Goal: Transaction & Acquisition: Obtain resource

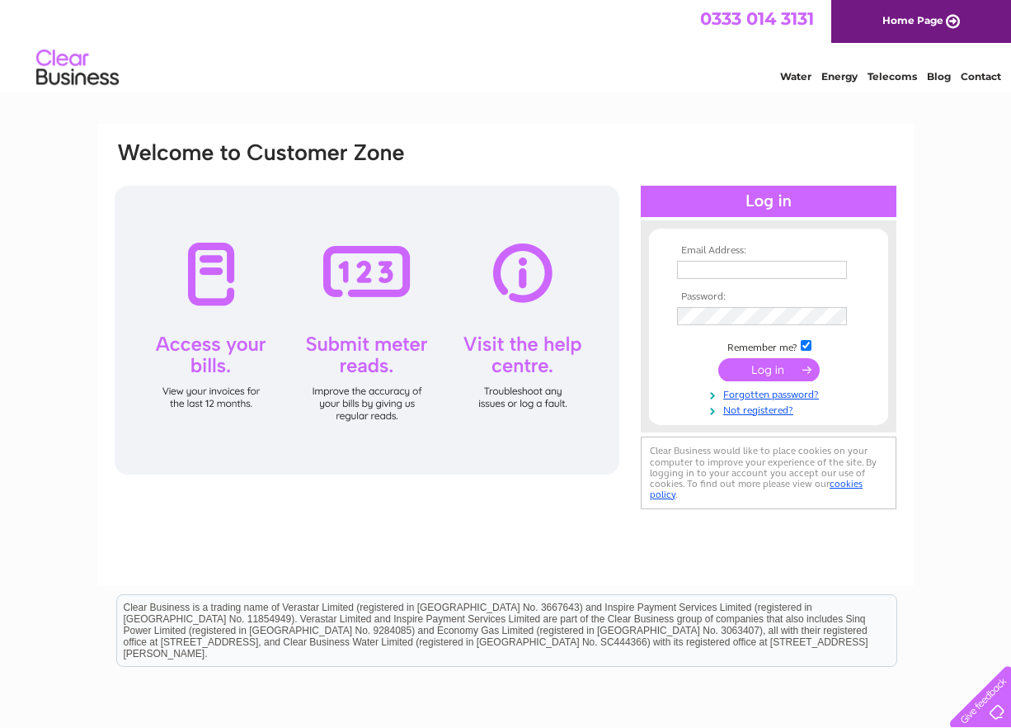
click at [714, 272] on input "text" at bounding box center [762, 270] width 170 height 18
type input "[PERSON_NAME][EMAIL_ADDRESS][DOMAIN_NAME]"
click at [757, 379] on input "submit" at bounding box center [769, 369] width 101 height 23
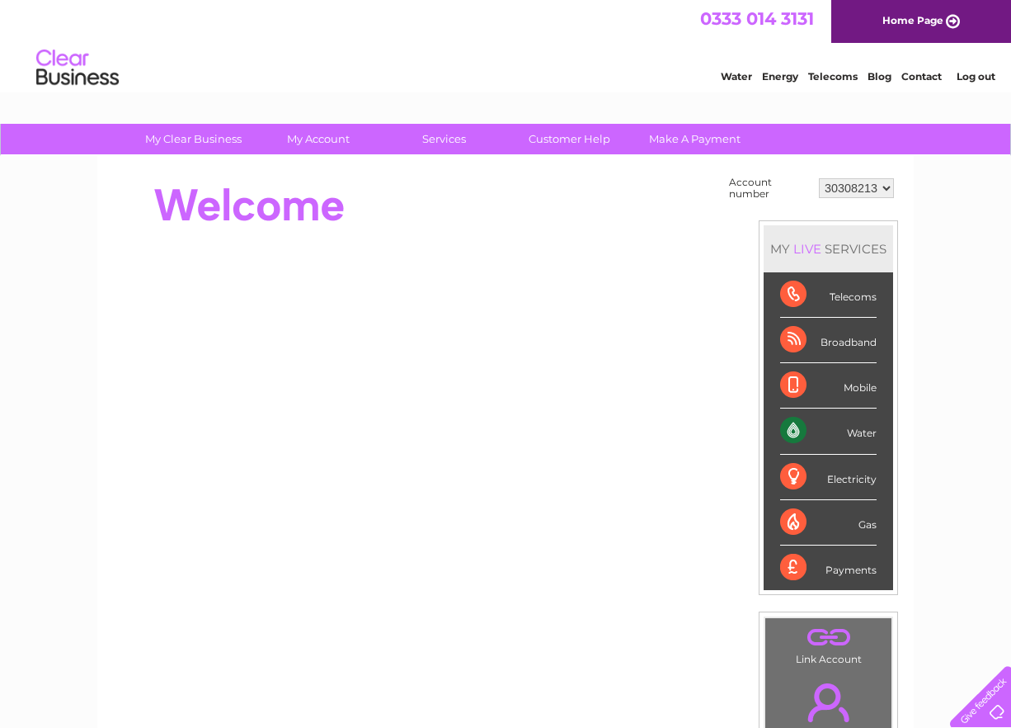
click at [863, 435] on div "Water" at bounding box center [828, 430] width 97 height 45
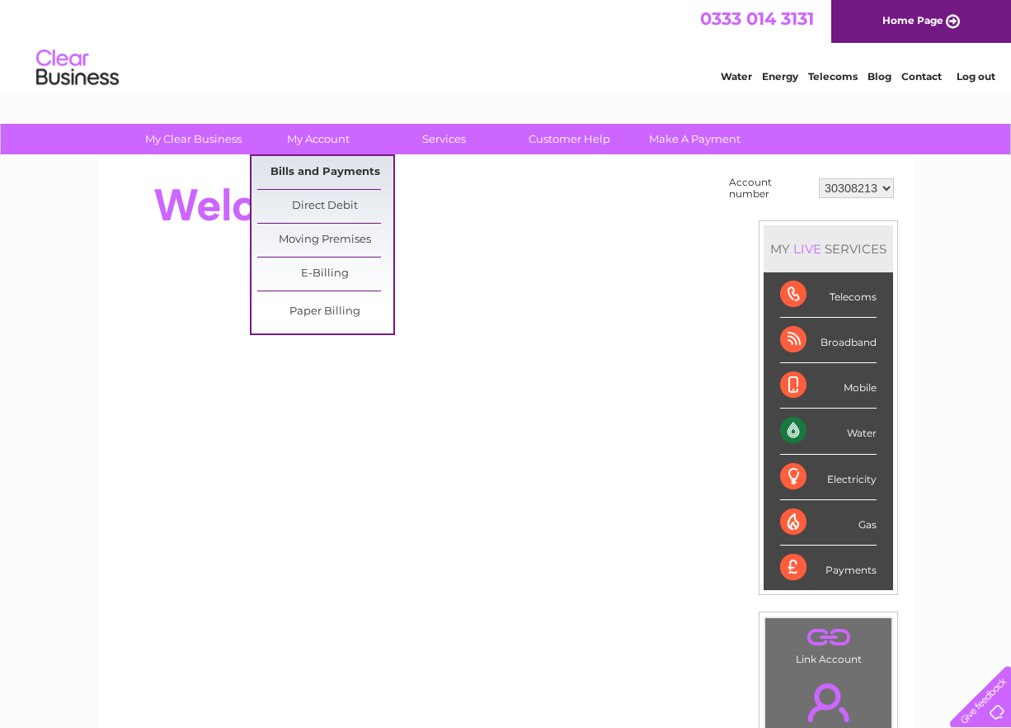
click at [345, 177] on link "Bills and Payments" at bounding box center [325, 172] width 136 height 33
click at [314, 171] on link "Bills and Payments" at bounding box center [325, 172] width 136 height 33
click at [313, 174] on link "Bills and Payments" at bounding box center [325, 172] width 136 height 33
click at [317, 176] on link "Bills and Payments" at bounding box center [325, 172] width 136 height 33
click at [321, 142] on link "My Account" at bounding box center [319, 139] width 136 height 31
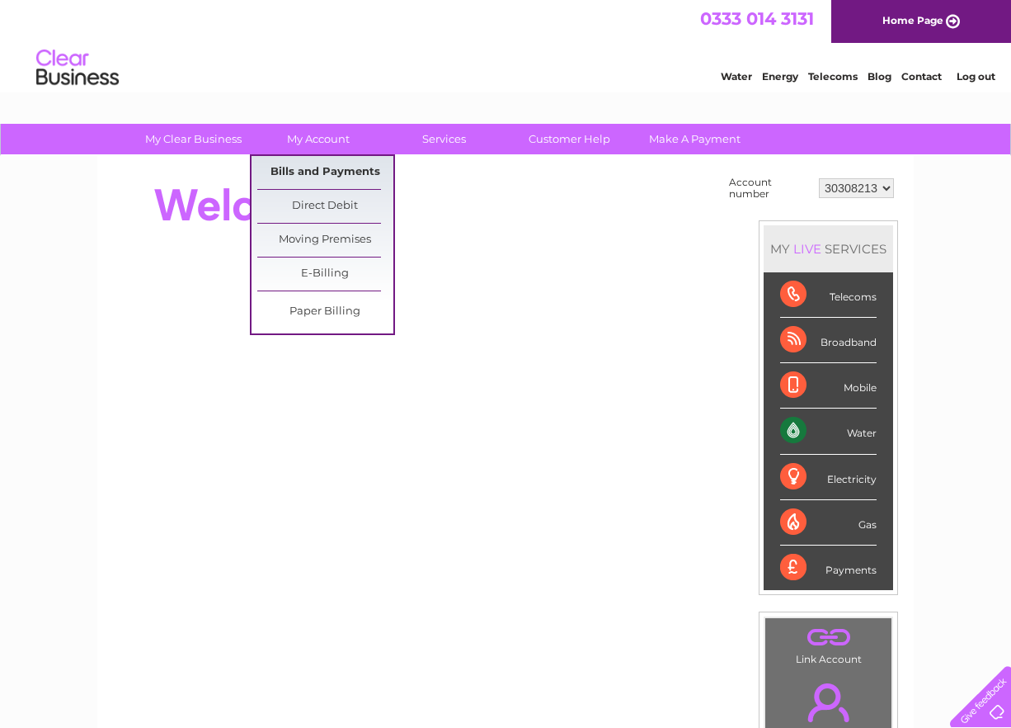
click at [300, 169] on link "Bills and Payments" at bounding box center [325, 172] width 136 height 33
click at [304, 198] on link "Direct Debit" at bounding box center [325, 206] width 136 height 33
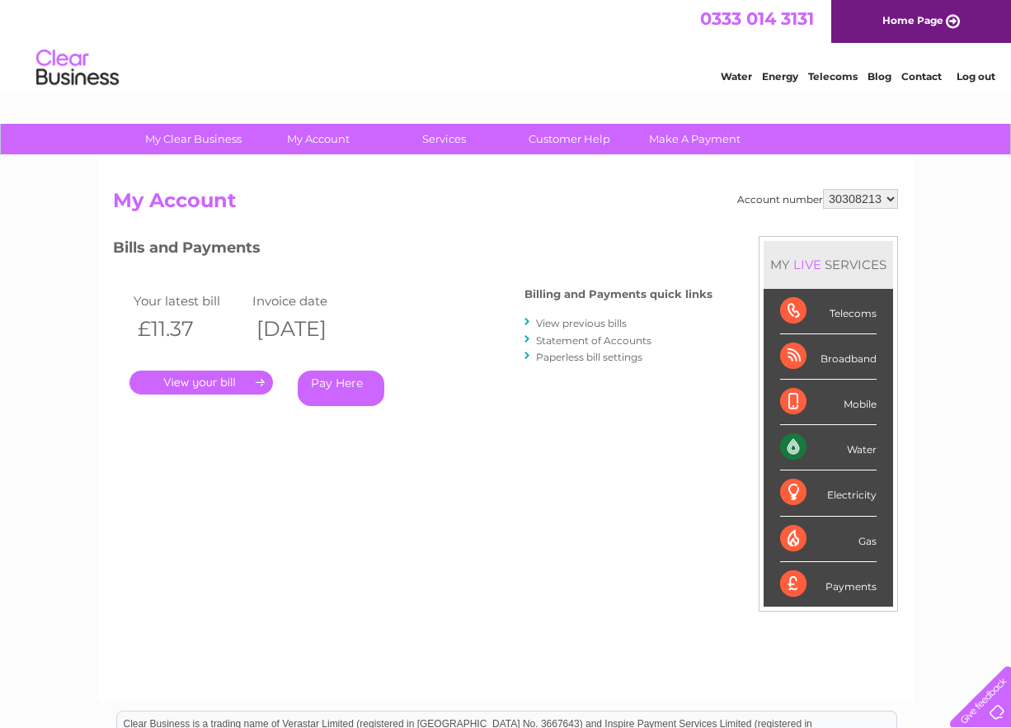
click at [586, 323] on link "View previous bills" at bounding box center [581, 323] width 91 height 12
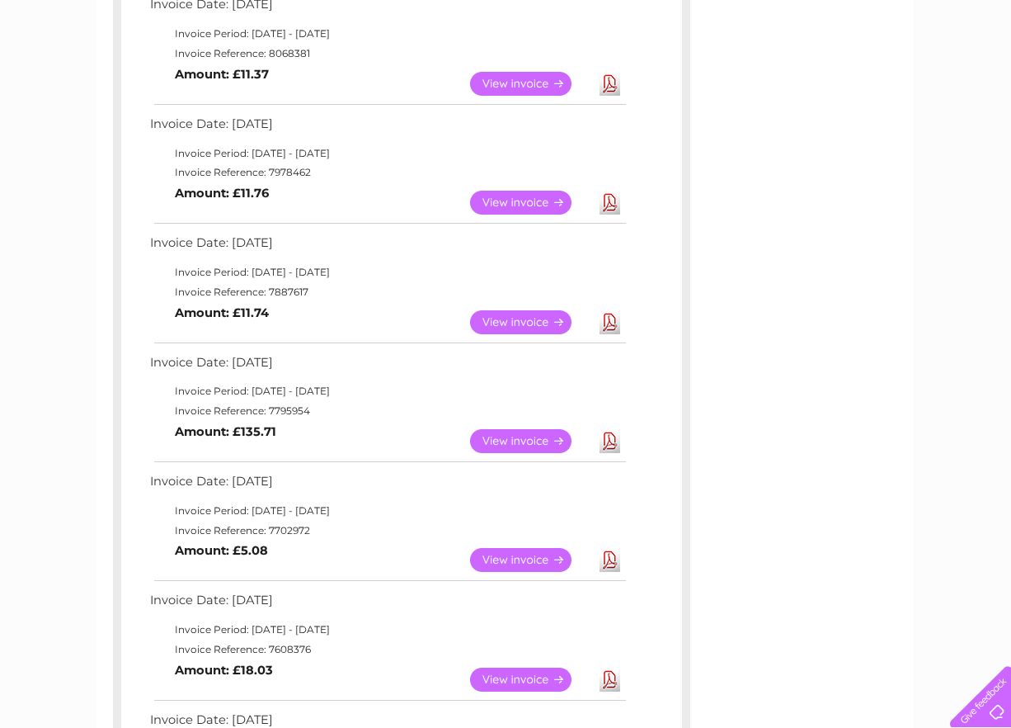
scroll to position [317, 0]
click at [528, 434] on link "View" at bounding box center [530, 440] width 121 height 24
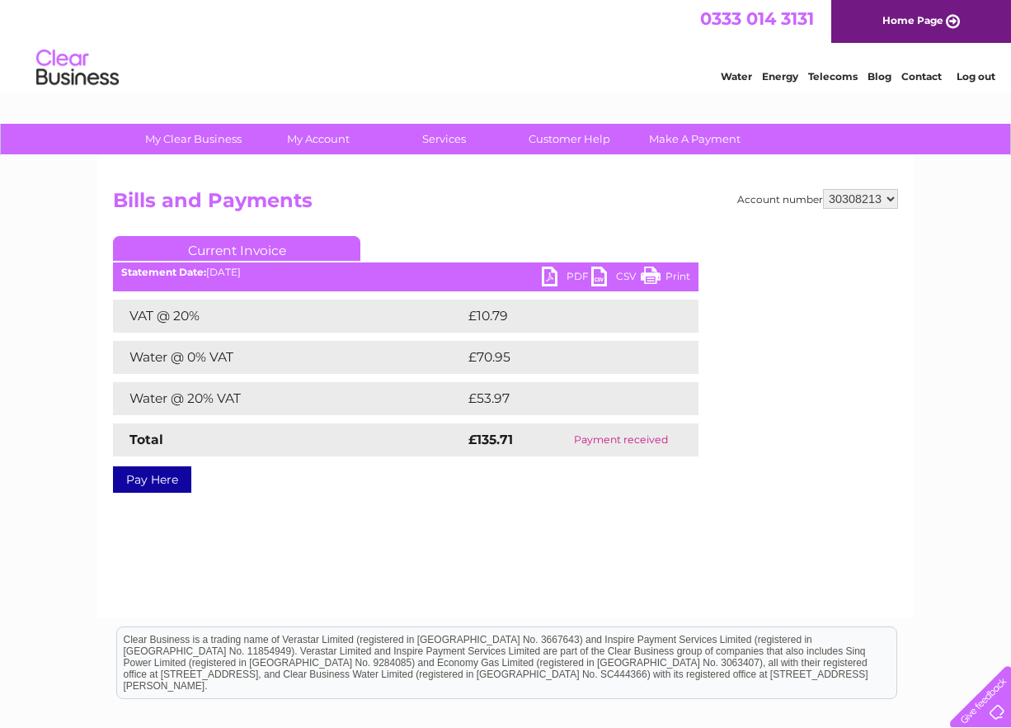
click at [564, 276] on link "PDF" at bounding box center [566, 278] width 49 height 24
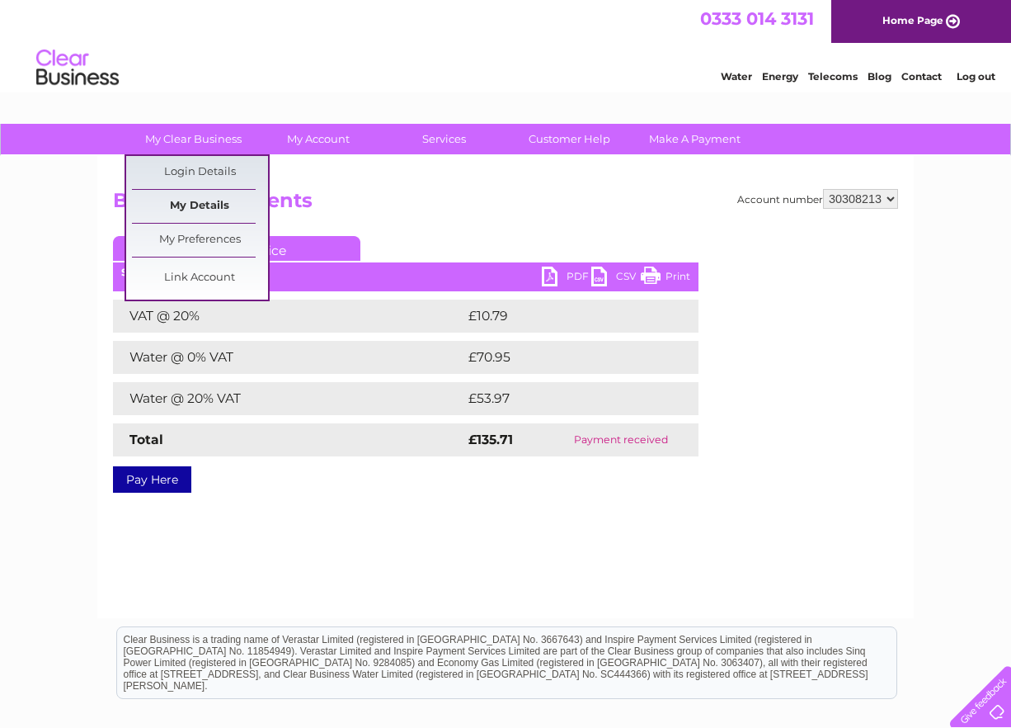
click at [210, 200] on link "My Details" at bounding box center [200, 206] width 136 height 33
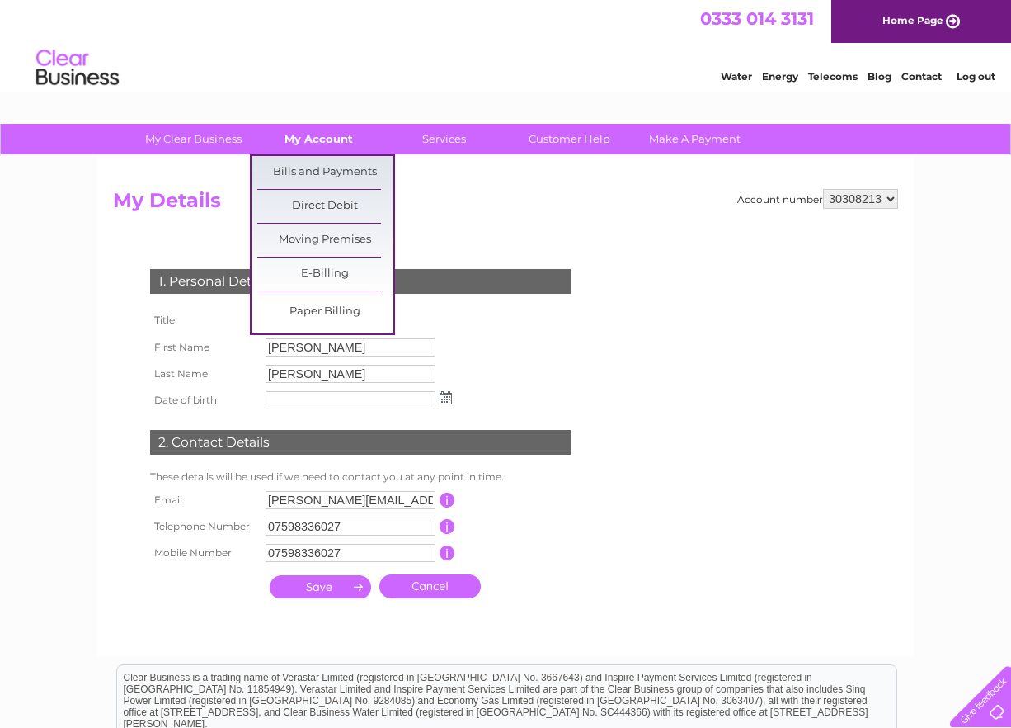
click at [293, 144] on link "My Account" at bounding box center [319, 139] width 136 height 31
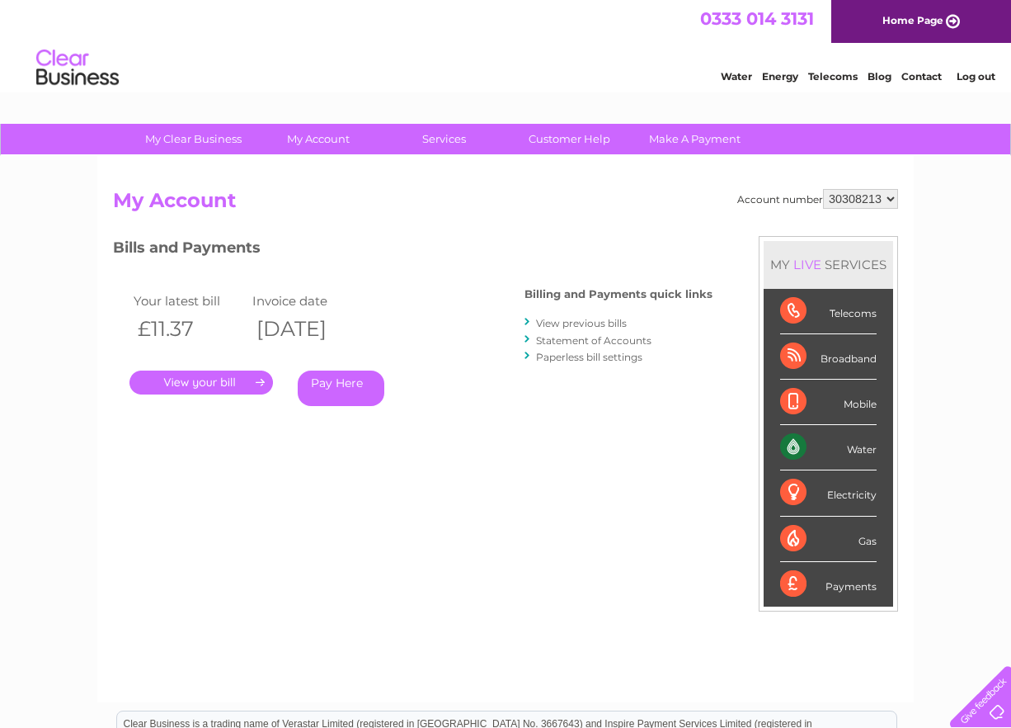
click at [583, 340] on link "Statement of Accounts" at bounding box center [593, 340] width 115 height 12
click at [232, 381] on link "." at bounding box center [202, 382] width 144 height 24
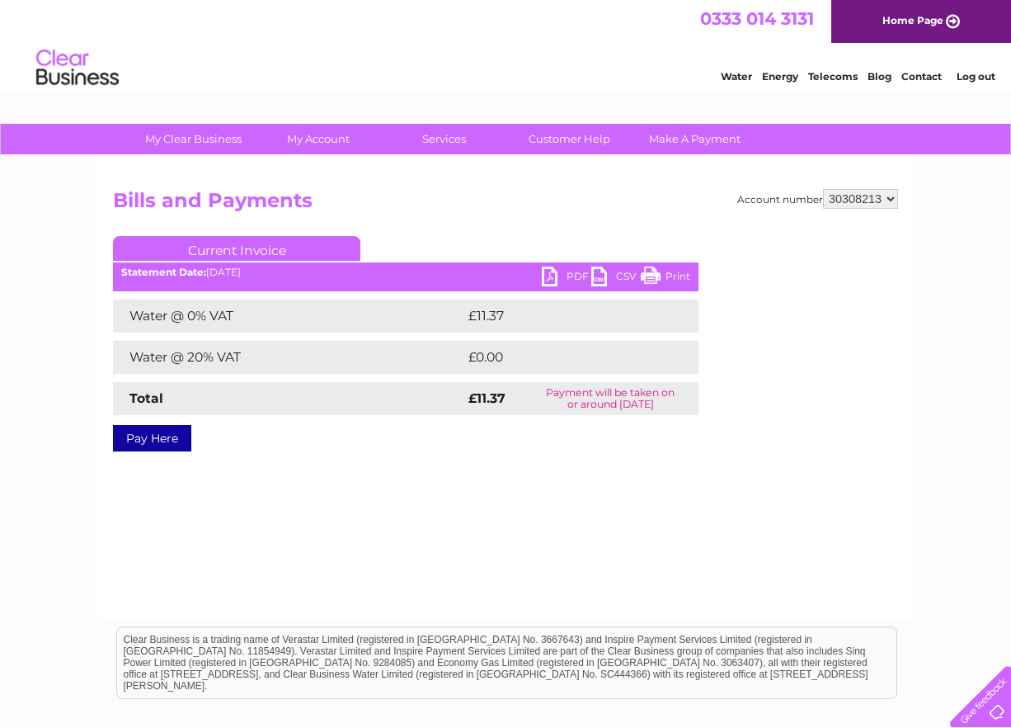
click at [562, 273] on link "PDF" at bounding box center [566, 278] width 49 height 24
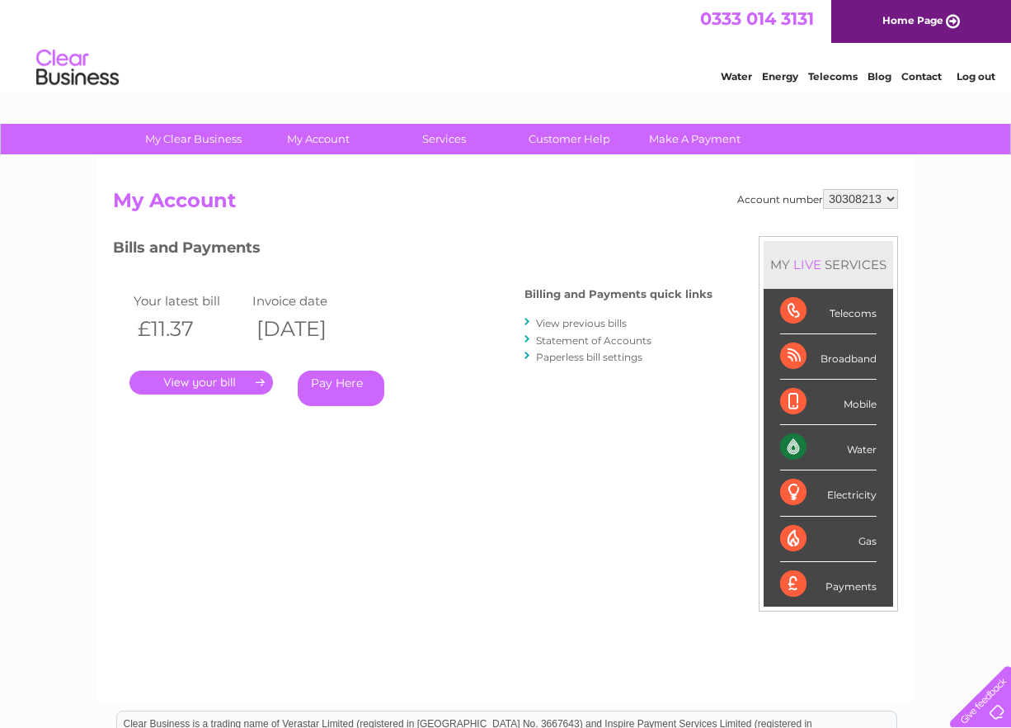
click at [590, 324] on link "View previous bills" at bounding box center [581, 323] width 91 height 12
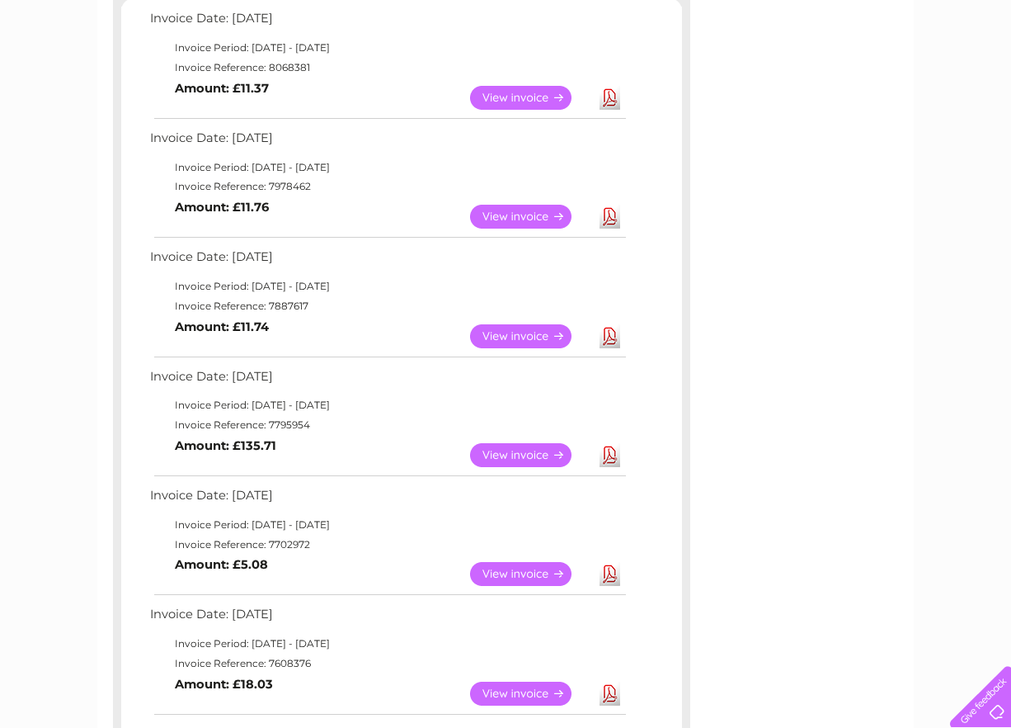
scroll to position [298, 0]
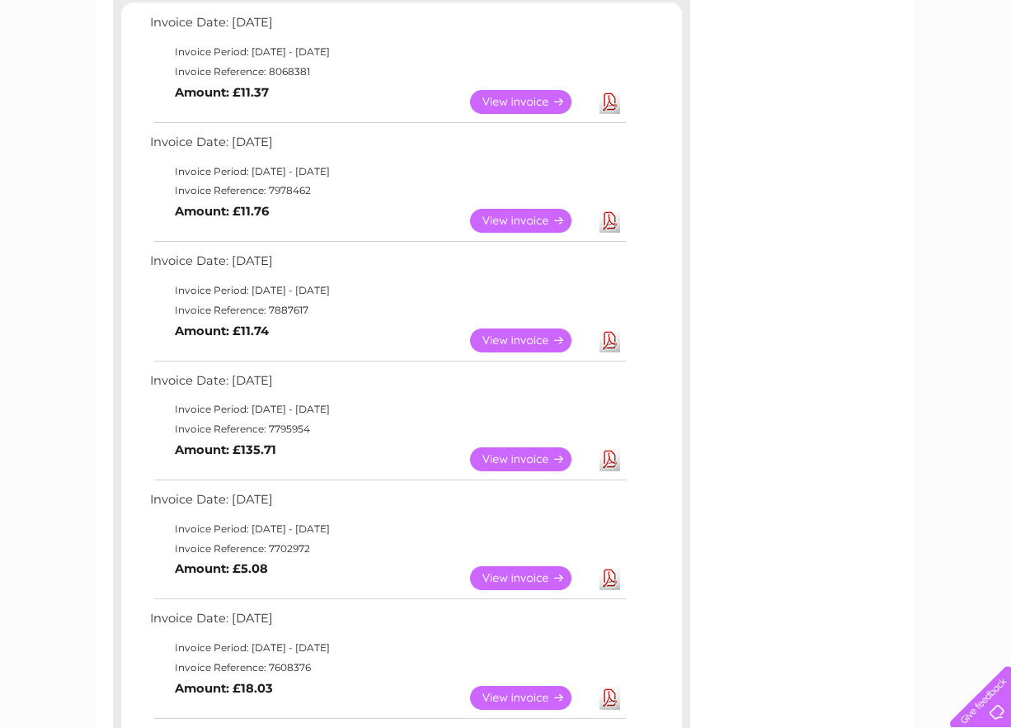
click at [532, 458] on link "View" at bounding box center [530, 459] width 121 height 24
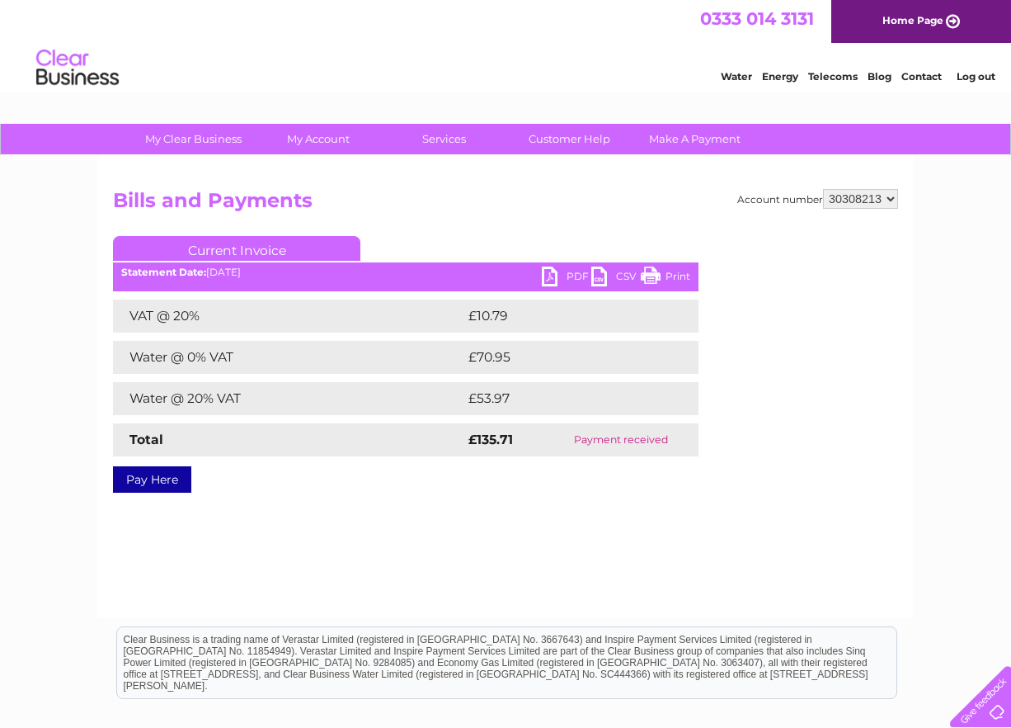
click at [566, 266] on ul "Current Invoice" at bounding box center [406, 251] width 586 height 31
click at [563, 276] on link "PDF" at bounding box center [566, 278] width 49 height 24
